Goal: Information Seeking & Learning: Learn about a topic

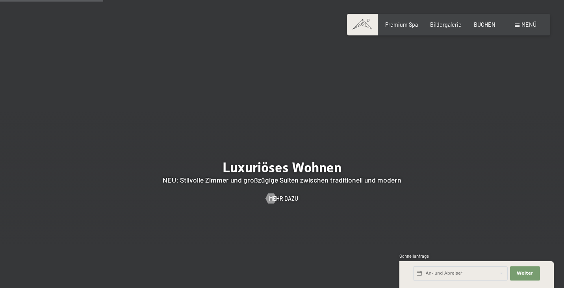
scroll to position [658, 0]
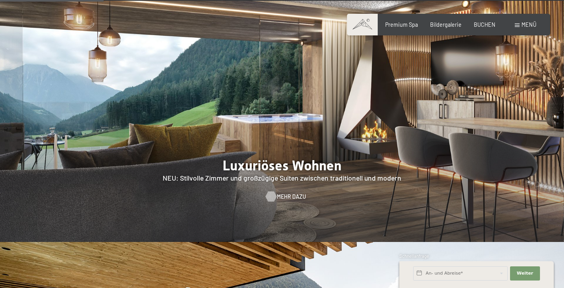
click at [286, 193] on span "Mehr dazu" at bounding box center [291, 197] width 29 height 8
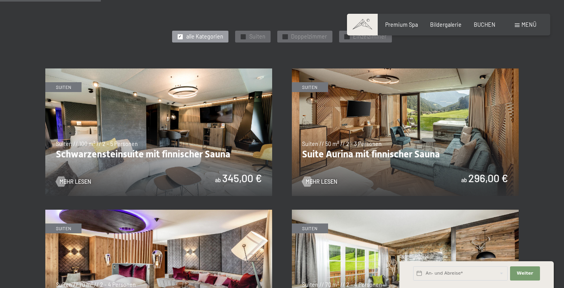
scroll to position [393, 0]
click at [324, 178] on span "Mehr Lesen" at bounding box center [329, 182] width 32 height 8
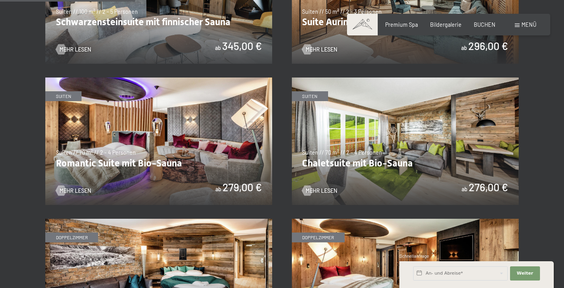
scroll to position [525, 0]
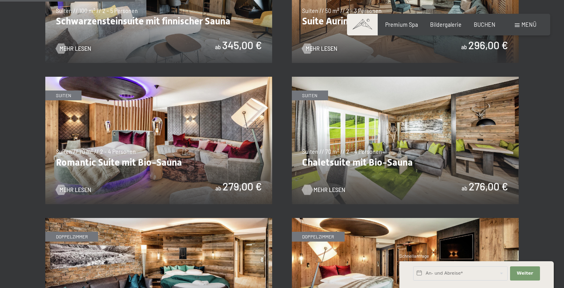
click at [321, 188] on span "Mehr Lesen" at bounding box center [329, 190] width 32 height 8
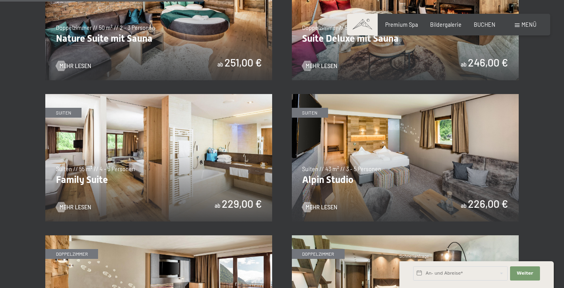
scroll to position [791, 0]
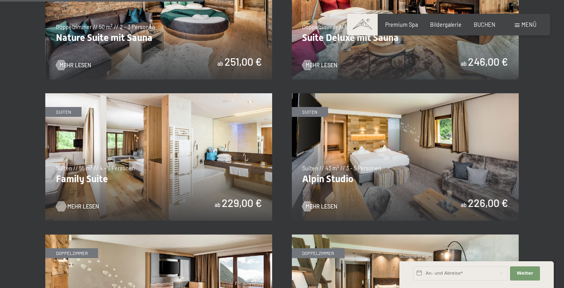
click at [78, 203] on span "Mehr Lesen" at bounding box center [83, 207] width 32 height 8
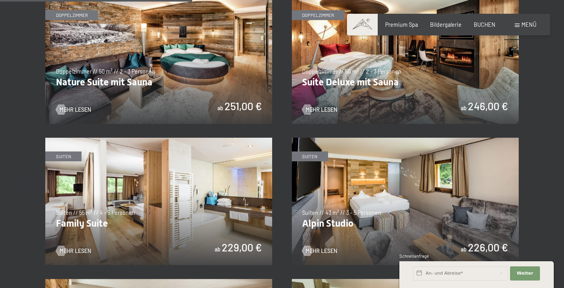
scroll to position [747, 0]
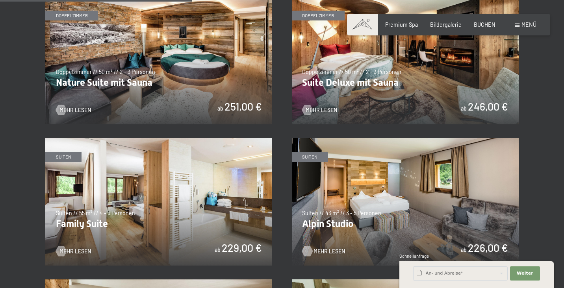
click at [330, 248] on span "Mehr Lesen" at bounding box center [329, 252] width 32 height 8
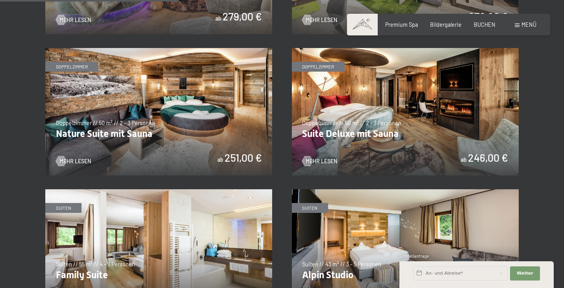
scroll to position [695, 0]
click at [327, 158] on span "Mehr Lesen" at bounding box center [329, 162] width 32 height 8
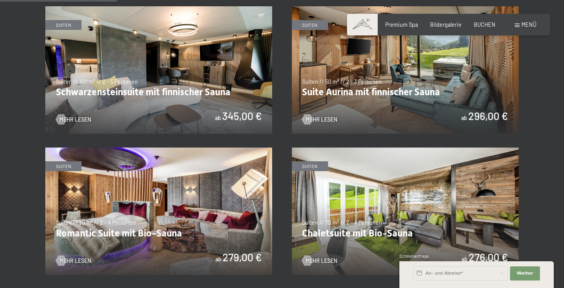
scroll to position [455, 0]
click at [80, 116] on span "Mehr Lesen" at bounding box center [83, 119] width 32 height 8
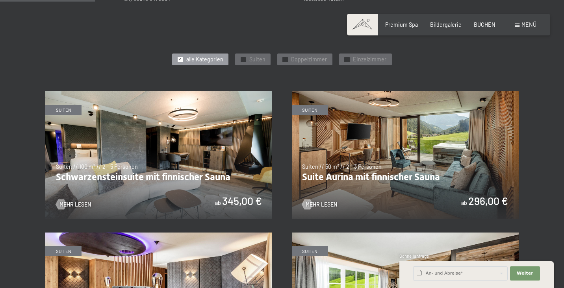
scroll to position [370, 0]
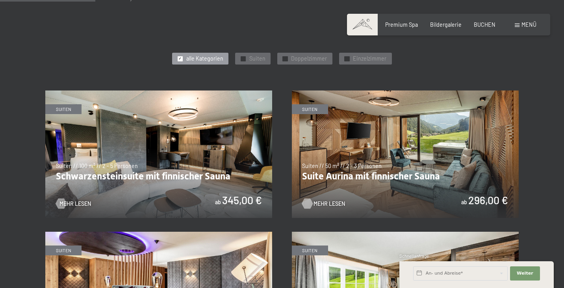
click at [332, 201] on span "Mehr Lesen" at bounding box center [329, 204] width 32 height 8
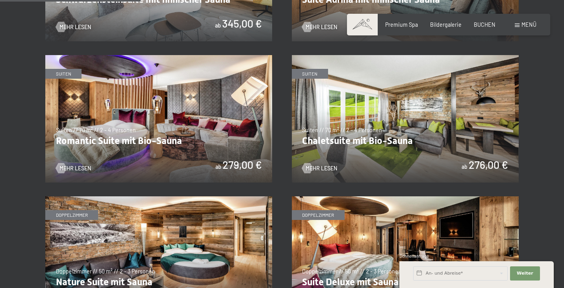
scroll to position [548, 0]
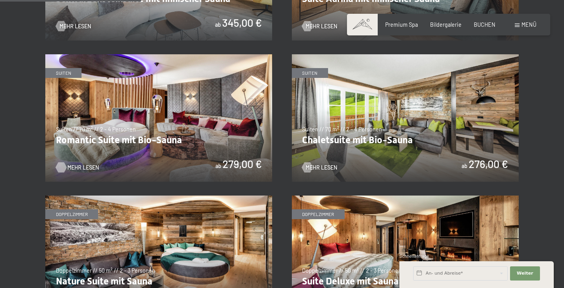
click at [85, 164] on span "Mehr Lesen" at bounding box center [83, 168] width 32 height 8
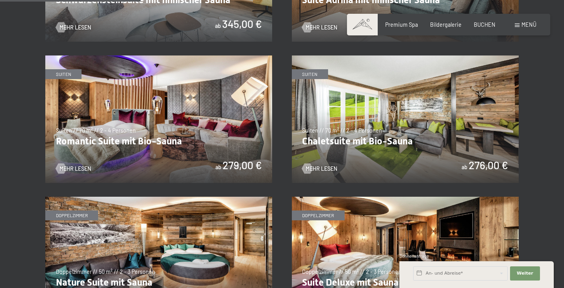
scroll to position [546, 0]
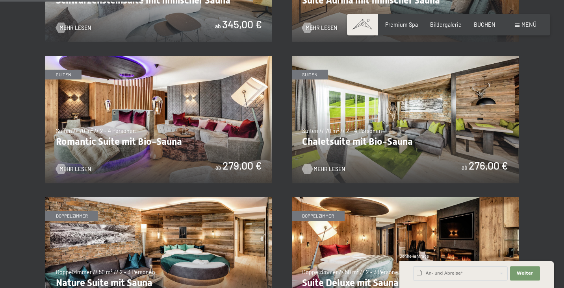
click at [323, 167] on span "Mehr Lesen" at bounding box center [329, 169] width 32 height 8
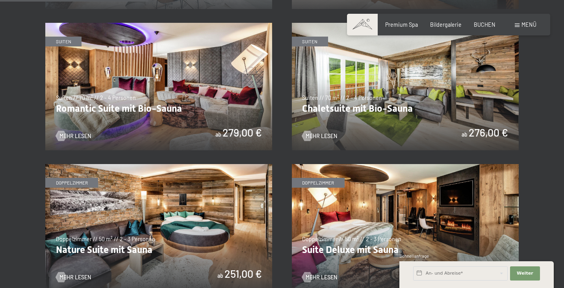
scroll to position [575, 0]
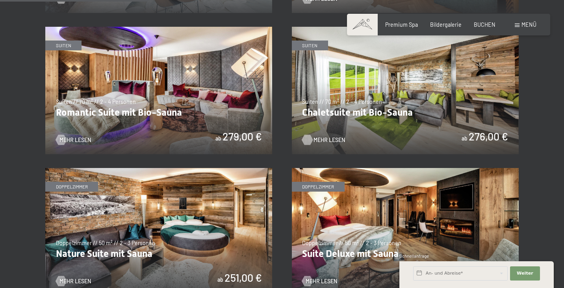
click at [333, 136] on span "Mehr Lesen" at bounding box center [329, 140] width 32 height 8
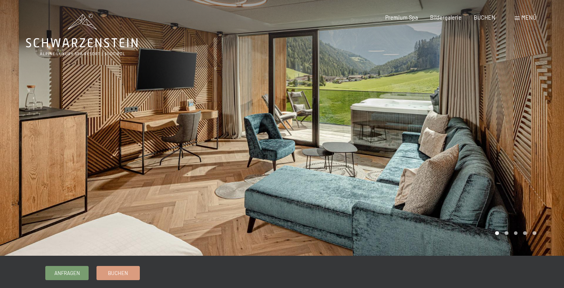
click at [532, 205] on div at bounding box center [423, 128] width 282 height 256
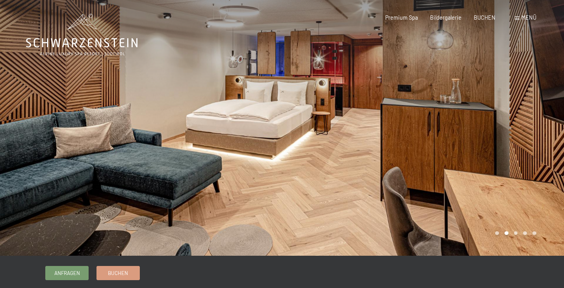
click at [532, 205] on div at bounding box center [423, 128] width 282 height 256
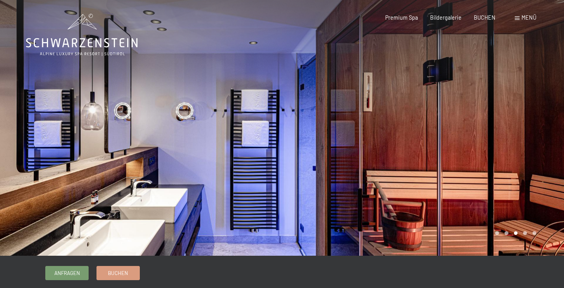
click at [532, 206] on div at bounding box center [423, 128] width 282 height 256
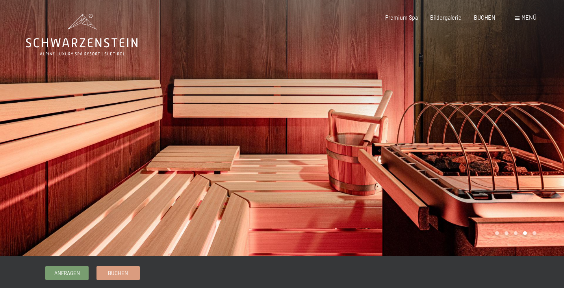
click at [532, 206] on div at bounding box center [423, 128] width 282 height 256
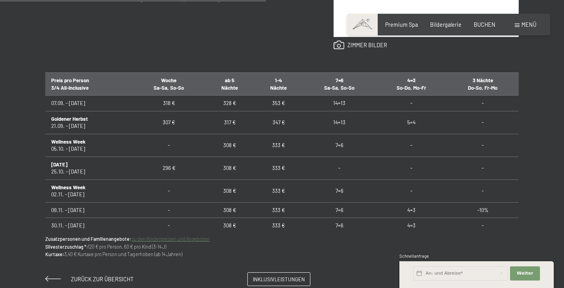
scroll to position [447, 0]
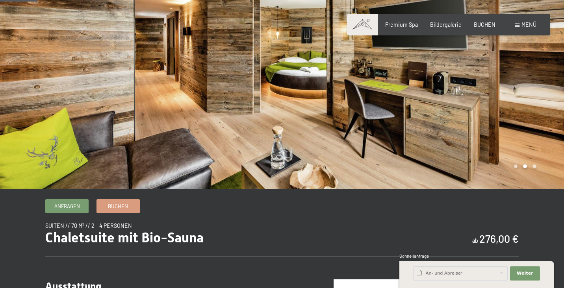
scroll to position [64, 0]
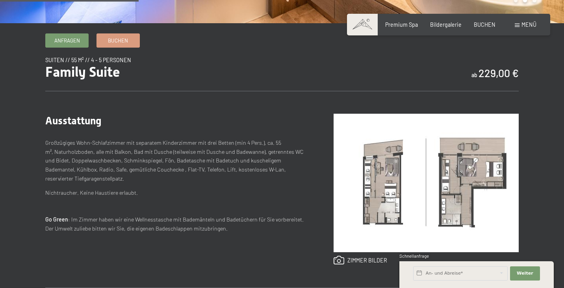
scroll to position [233, 0]
click at [471, 194] on img at bounding box center [426, 182] width 185 height 139
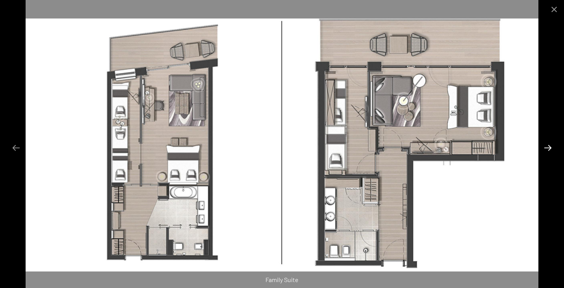
click at [549, 148] on button "Next slide" at bounding box center [547, 147] width 17 height 15
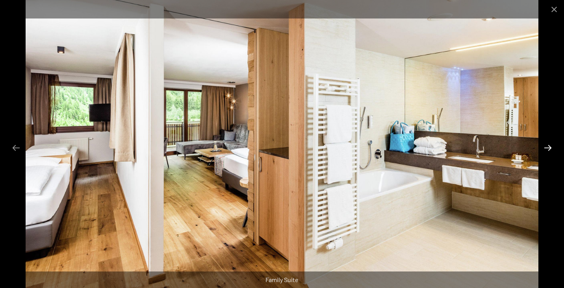
click at [549, 148] on button "Next slide" at bounding box center [547, 147] width 17 height 15
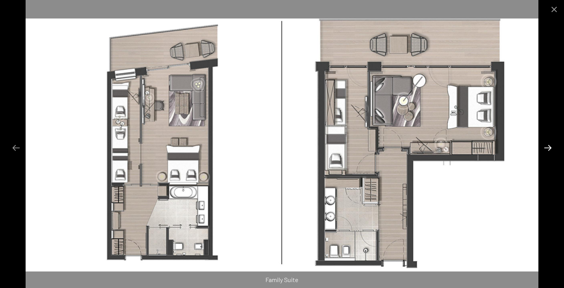
click at [549, 148] on button "Next slide" at bounding box center [547, 147] width 17 height 15
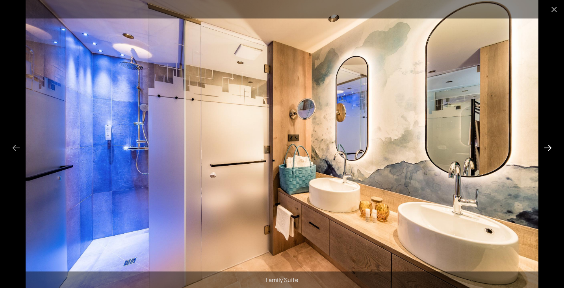
click at [548, 149] on button "Next slide" at bounding box center [547, 147] width 17 height 15
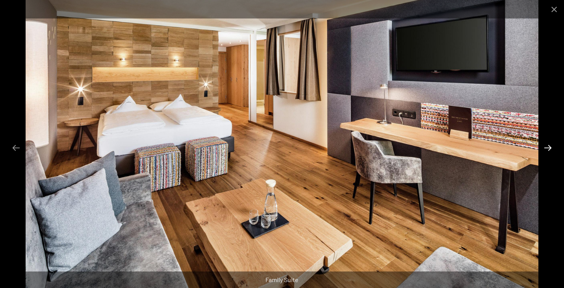
click at [548, 149] on button "Next slide" at bounding box center [547, 147] width 17 height 15
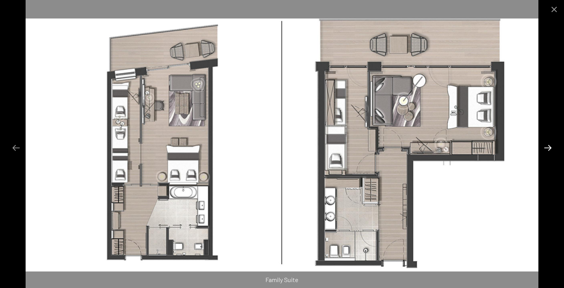
click at [548, 149] on button "Next slide" at bounding box center [547, 147] width 17 height 15
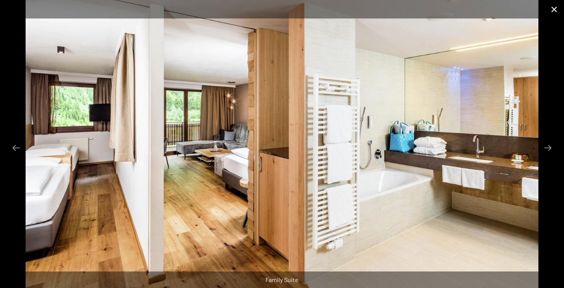
click at [556, 8] on button "Close gallery" at bounding box center [554, 9] width 20 height 19
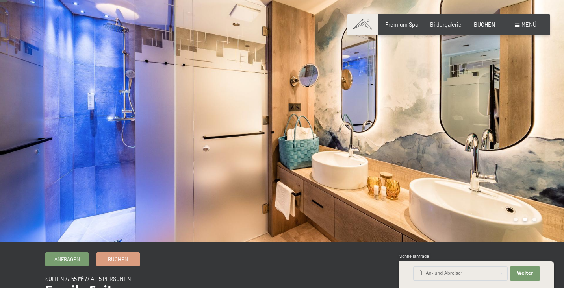
scroll to position [13, 0]
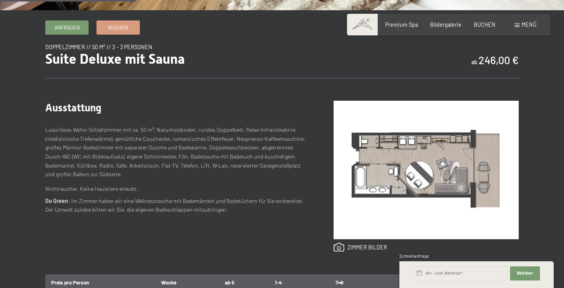
scroll to position [247, 0]
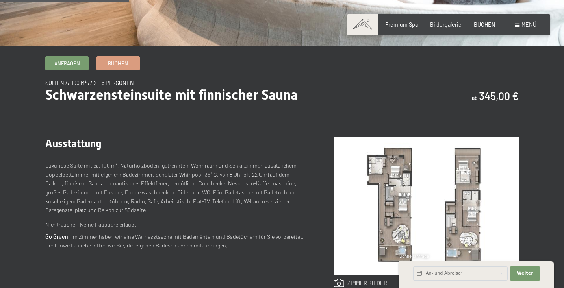
scroll to position [221, 0]
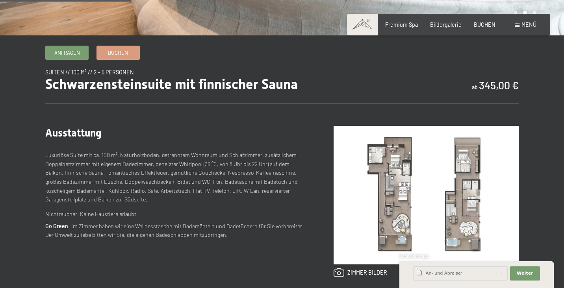
click at [412, 191] on img at bounding box center [426, 195] width 185 height 139
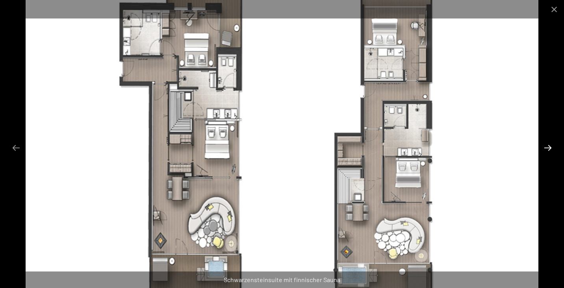
click at [548, 149] on button "Next slide" at bounding box center [547, 147] width 17 height 15
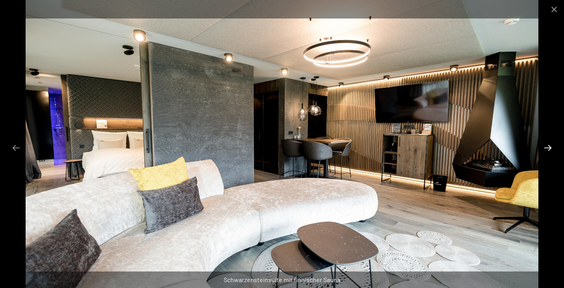
click at [549, 148] on button "Next slide" at bounding box center [547, 147] width 17 height 15
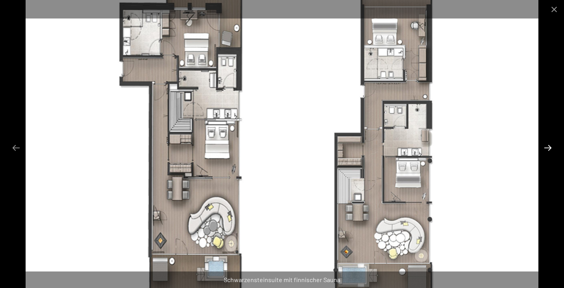
click at [549, 148] on button "Next slide" at bounding box center [547, 147] width 17 height 15
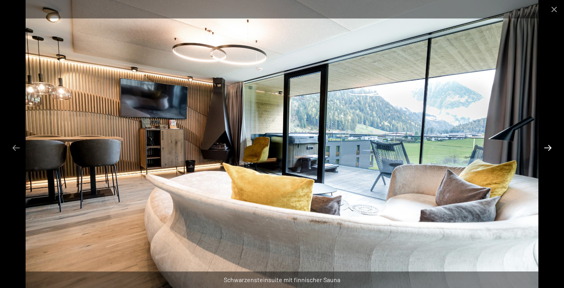
click at [549, 148] on button "Next slide" at bounding box center [547, 147] width 17 height 15
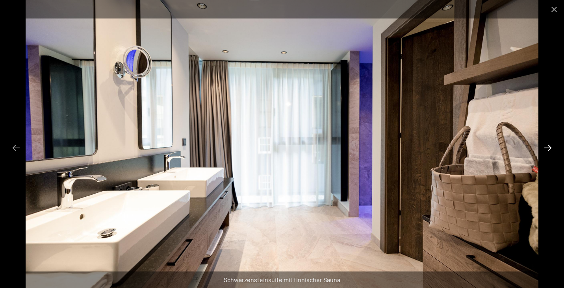
click at [549, 148] on button "Next slide" at bounding box center [547, 147] width 17 height 15
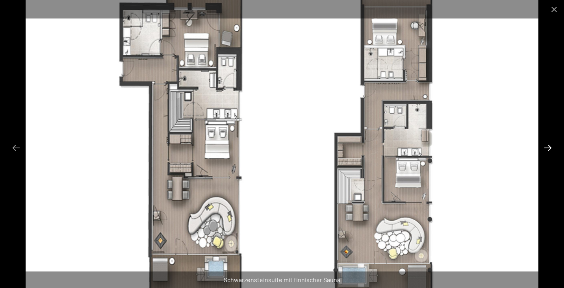
click at [549, 148] on button "Next slide" at bounding box center [547, 147] width 17 height 15
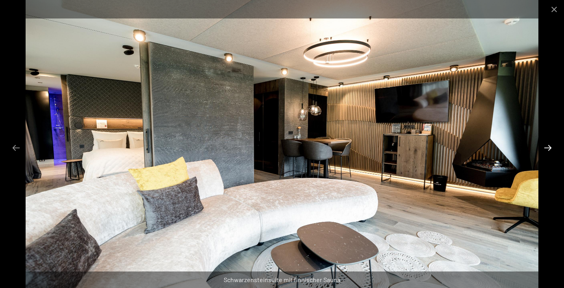
click at [549, 148] on button "Next slide" at bounding box center [547, 147] width 17 height 15
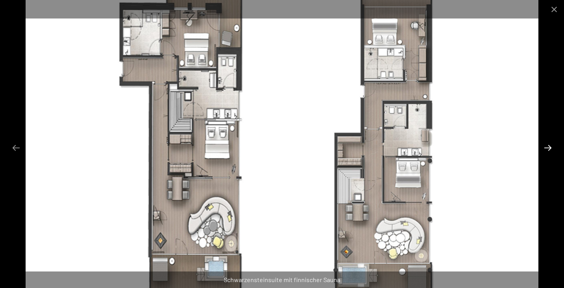
click at [549, 148] on button "Next slide" at bounding box center [547, 147] width 17 height 15
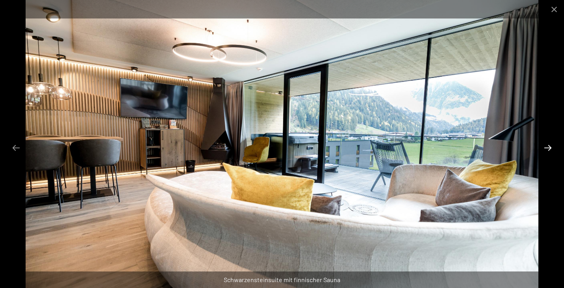
scroll to position [335, 0]
click at [548, 148] on button "Next slide" at bounding box center [547, 147] width 17 height 15
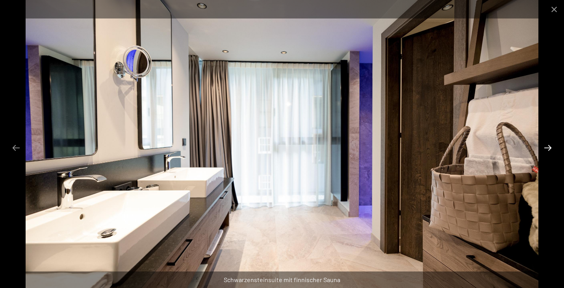
click at [548, 148] on button "Next slide" at bounding box center [547, 147] width 17 height 15
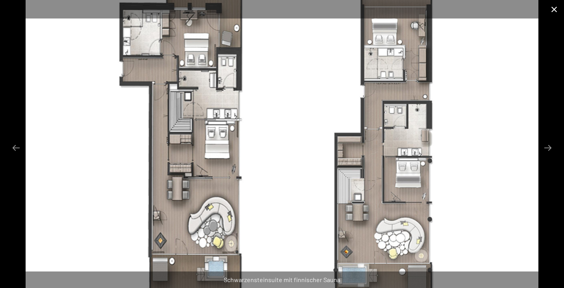
click at [556, 9] on button "Close gallery" at bounding box center [554, 9] width 20 height 19
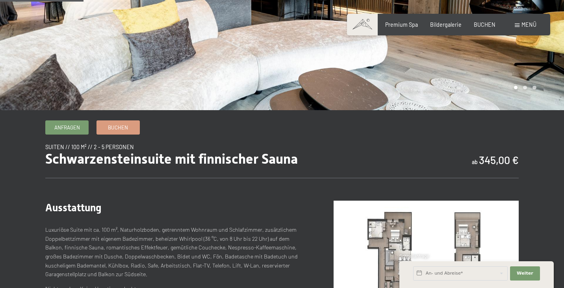
scroll to position [146, 0]
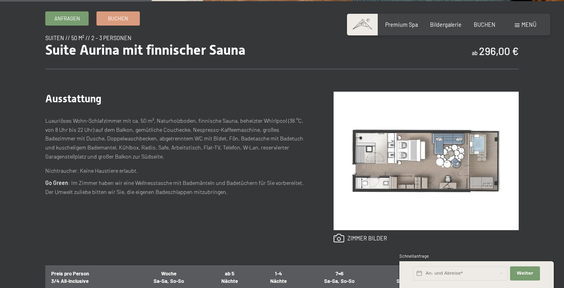
scroll to position [255, 0]
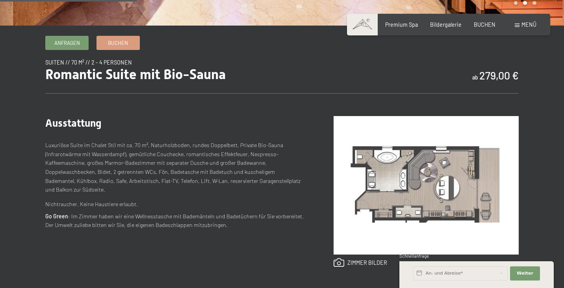
scroll to position [231, 0]
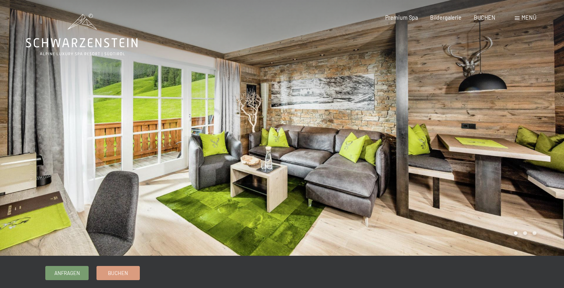
click at [550, 169] on div at bounding box center [423, 128] width 282 height 256
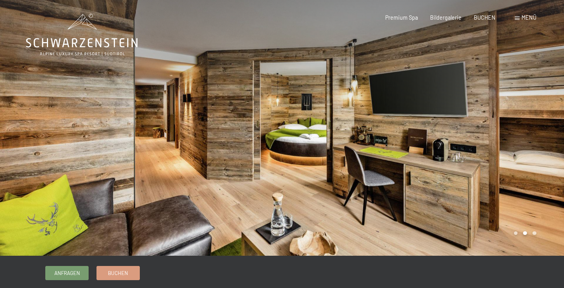
click at [549, 181] on div at bounding box center [423, 128] width 282 height 256
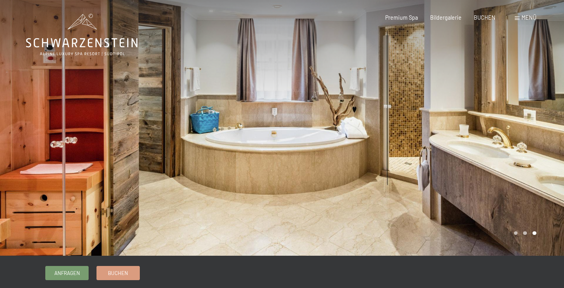
click at [549, 181] on div at bounding box center [423, 128] width 282 height 256
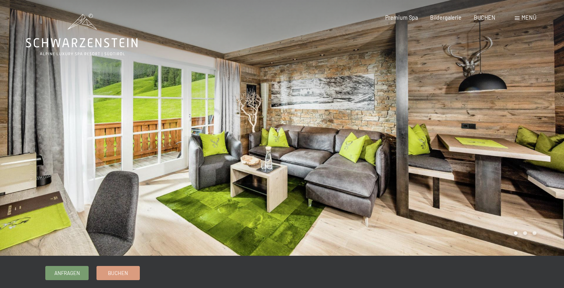
click at [549, 182] on div at bounding box center [423, 128] width 282 height 256
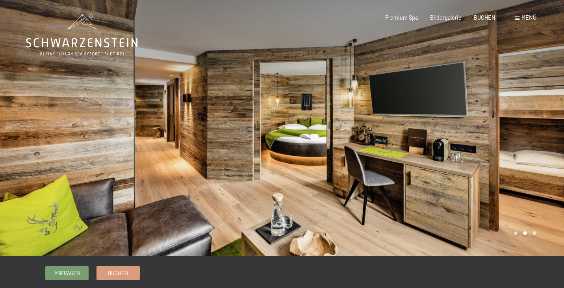
click at [550, 183] on div at bounding box center [423, 128] width 282 height 256
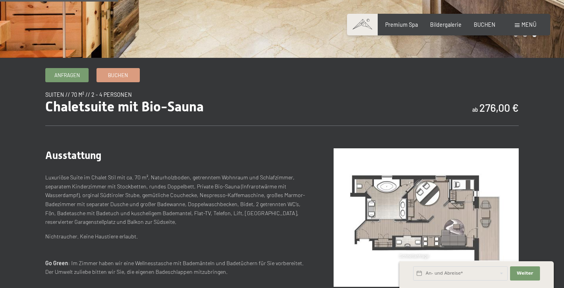
scroll to position [205, 0]
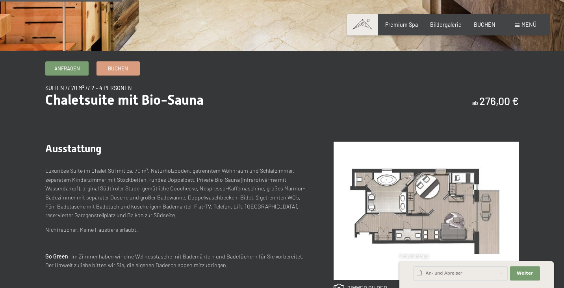
click at [474, 207] on img at bounding box center [426, 211] width 185 height 139
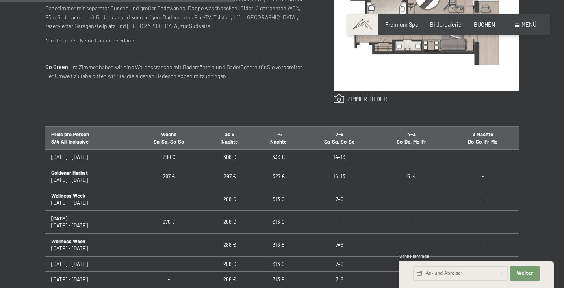
scroll to position [395, 0]
